Goal: Check status: Check status

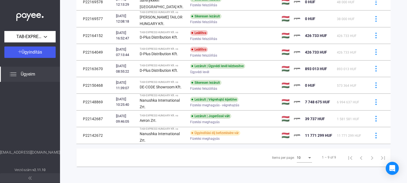
scroll to position [97, 0]
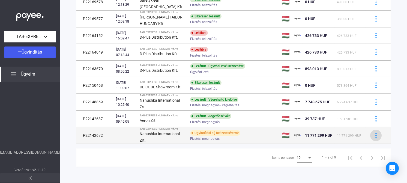
click at [371, 137] on button at bounding box center [375, 135] width 11 height 11
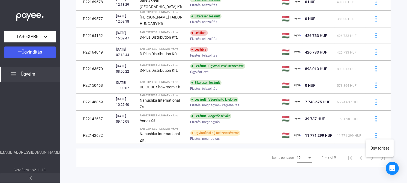
drag, startPoint x: 215, startPoint y: 164, endPoint x: 191, endPoint y: 167, distance: 24.7
click at [215, 164] on div at bounding box center [203, 91] width 407 height 183
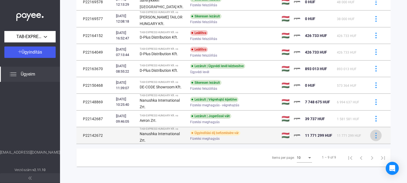
click at [373, 135] on img at bounding box center [376, 136] width 6 height 6
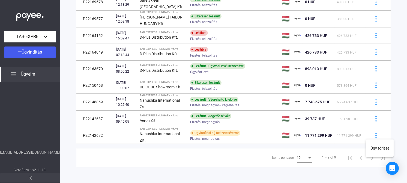
click at [372, 117] on div at bounding box center [203, 91] width 407 height 183
click at [373, 117] on img at bounding box center [376, 119] width 6 height 6
click at [218, 162] on div at bounding box center [203, 91] width 407 height 183
click at [28, 73] on span "Ügyeim" at bounding box center [28, 74] width 14 height 7
click at [25, 74] on span "Ügyeim" at bounding box center [28, 74] width 14 height 7
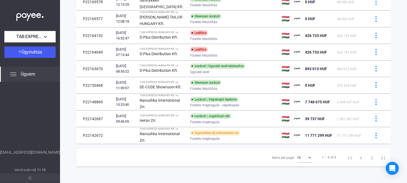
click at [24, 74] on span "Ügyeim" at bounding box center [28, 74] width 14 height 7
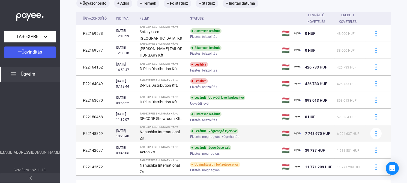
scroll to position [97, 0]
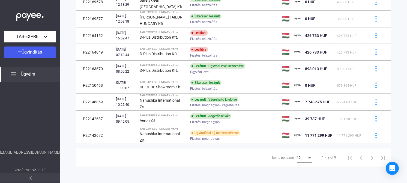
click at [225, 163] on div "Items per page: 10 1 – 9 of 9" at bounding box center [233, 158] width 314 height 18
click at [230, 159] on div "Items per page: 10 1 – 9 of 9" at bounding box center [233, 158] width 314 height 18
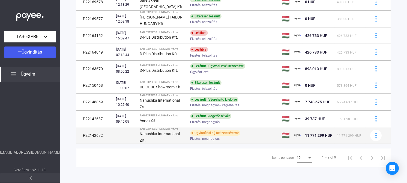
click at [158, 140] on strong "Nanushka International Zrt." at bounding box center [160, 137] width 40 height 11
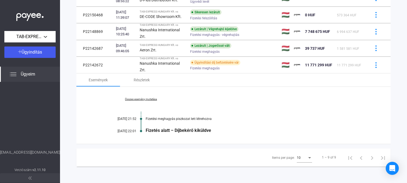
scroll to position [167, 0]
click at [143, 101] on link "Összes esemény mutatása" at bounding box center [141, 99] width 75 height 3
click at [159, 119] on div "Fizetési meghagyás piszkozat lett létrehozva" at bounding box center [255, 119] width 218 height 4
drag, startPoint x: 196, startPoint y: 117, endPoint x: 207, endPoint y: 118, distance: 11.2
click at [197, 117] on div "Fizetési meghagyás piszkozat lett létrehozva" at bounding box center [255, 119] width 218 height 4
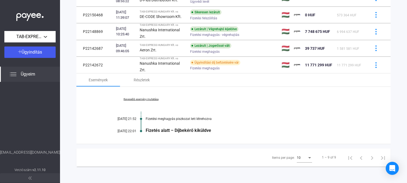
click at [218, 118] on div "Fizetési meghagyás piszkozat lett létrehozva" at bounding box center [255, 119] width 218 height 4
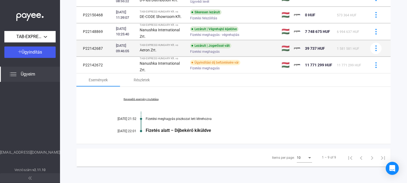
click at [145, 44] on td "TAB-EXPRESS HUNGARY Kft. vs Aeron Zrt." at bounding box center [162, 48] width 50 height 16
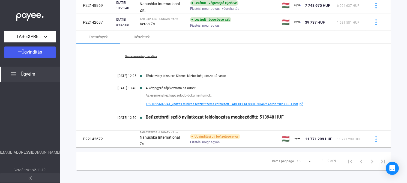
click at [275, 108] on span "1691055607941_vegzes.felhivas.reszletfizetes.kotelezett.TABEXPERESSHUNGARY.Aero…" at bounding box center [222, 104] width 152 height 7
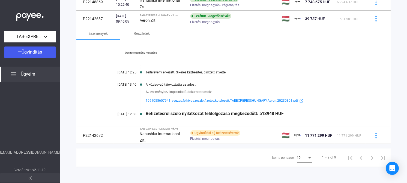
drag, startPoint x: 219, startPoint y: 71, endPoint x: 146, endPoint y: 75, distance: 73.1
click at [146, 74] on div "Összes esemény mutatása [DATE] 12:25 Tértivevény érkezett: Sikeres kézbesítés, …" at bounding box center [233, 83] width 314 height 87
click at [95, 98] on div "Összes esemény mutatása [DATE] 12:25 Tértivevény érkezett: Sikeres kézbesítés, …" at bounding box center [233, 83] width 314 height 87
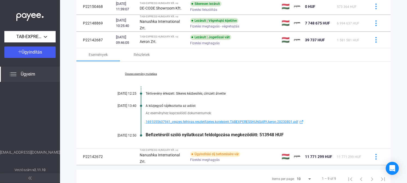
scroll to position [197, 0]
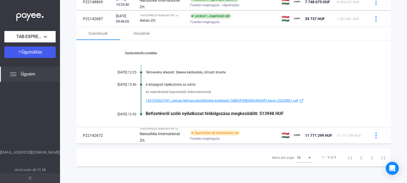
click at [193, 99] on span "1691055607941_vegzes.felhivas.reszletfizetes.kotelezett.TABEXPERESSHUNGARY.Aero…" at bounding box center [222, 101] width 152 height 7
